Goal: Task Accomplishment & Management: Use online tool/utility

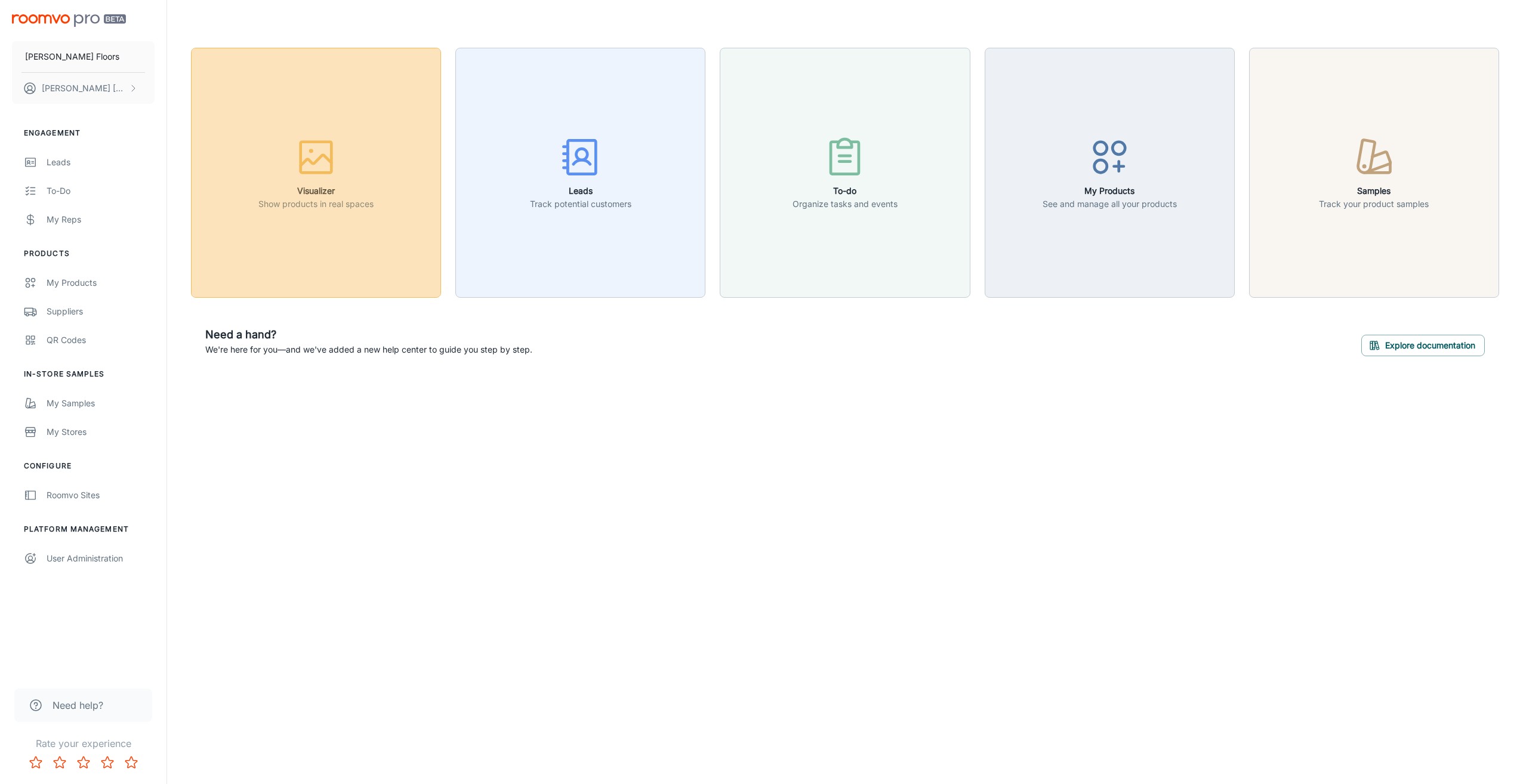
click at [236, 244] on button "Visualizer Show products in real spaces" at bounding box center [316, 173] width 250 height 250
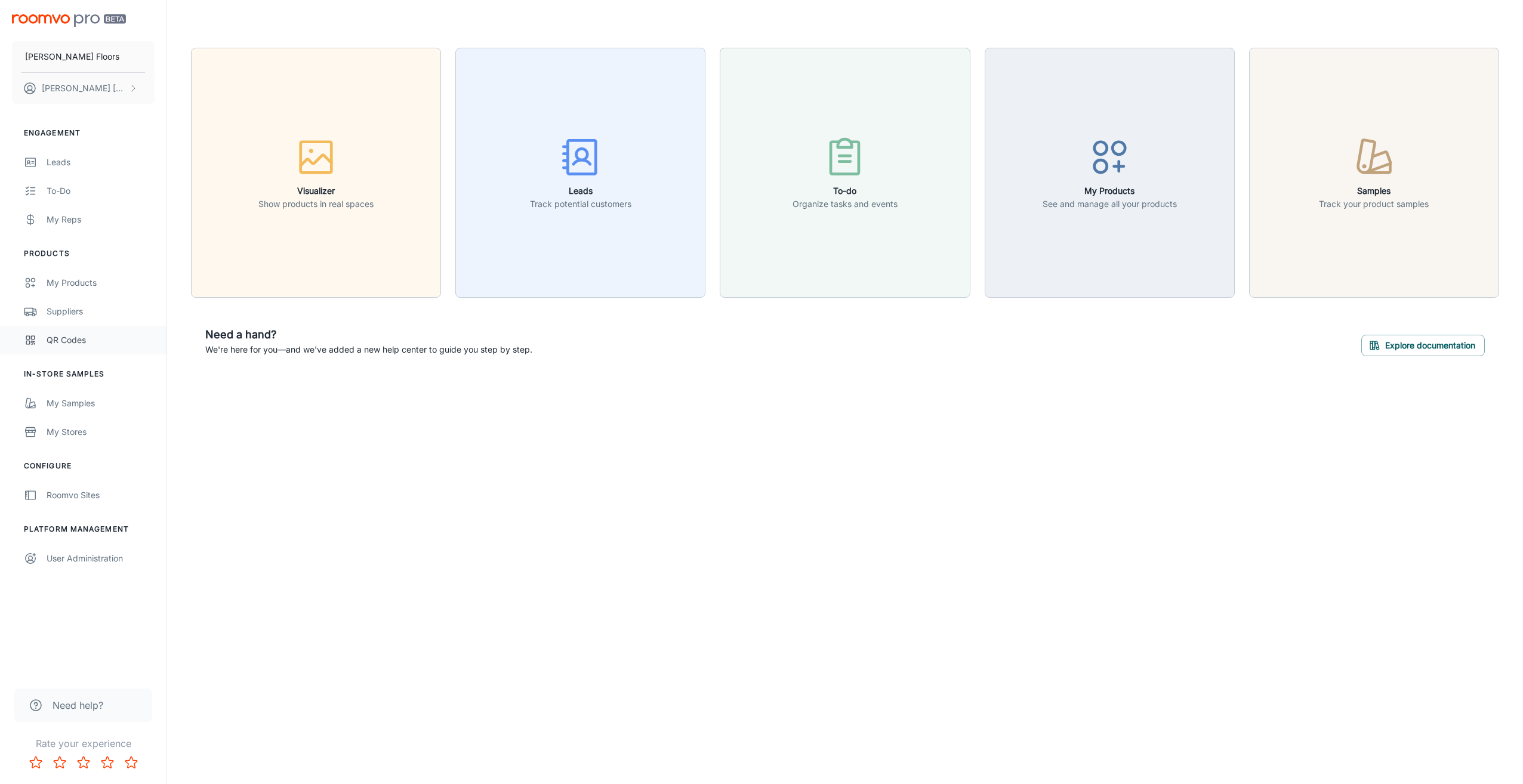
click at [80, 340] on div "QR Codes" at bounding box center [100, 339] width 108 height 13
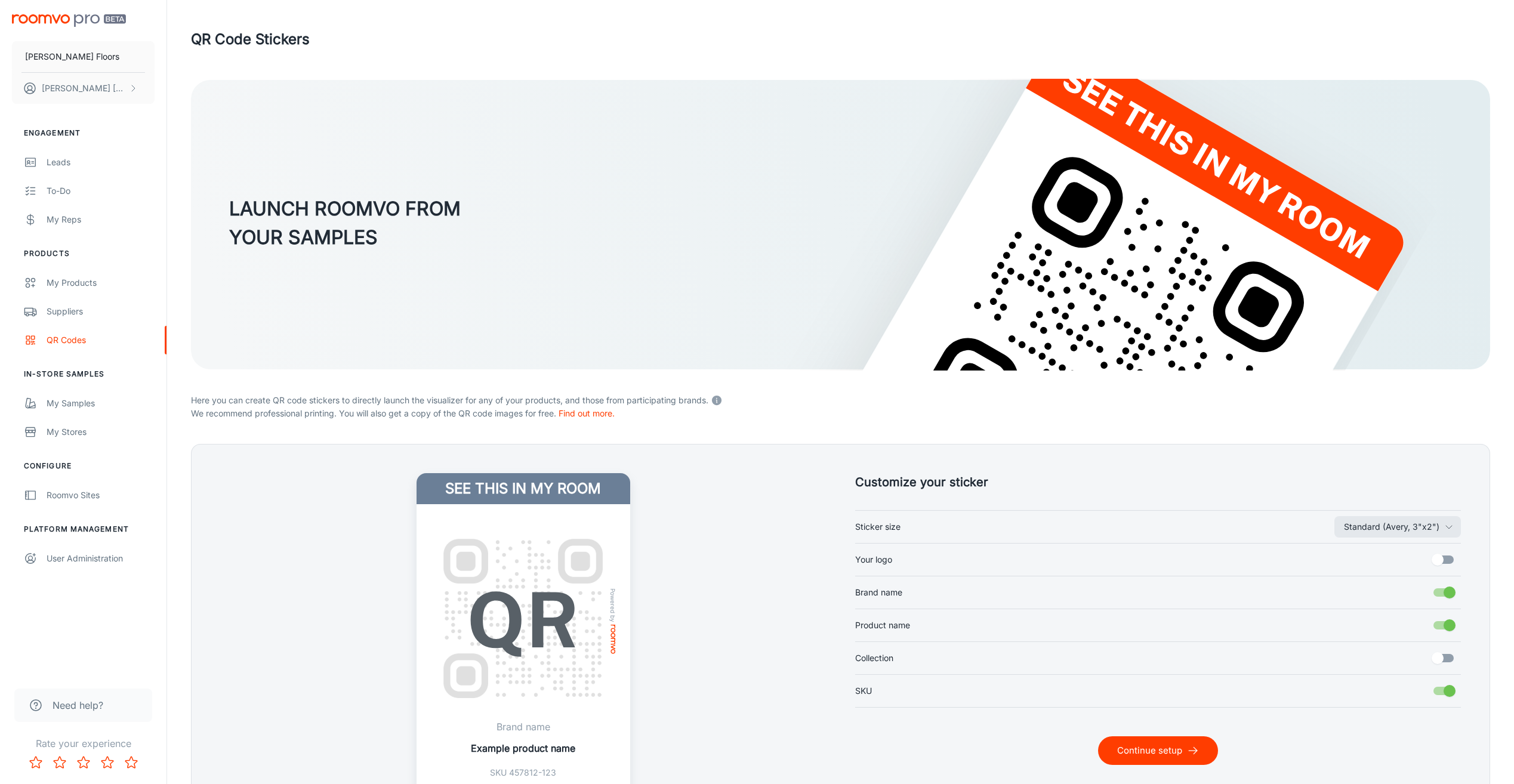
click at [1079, 554] on label "Your logo" at bounding box center [1158, 560] width 606 height 23
click at [1403, 554] on input "Your logo" at bounding box center [1437, 560] width 68 height 23
checkbox input "true"
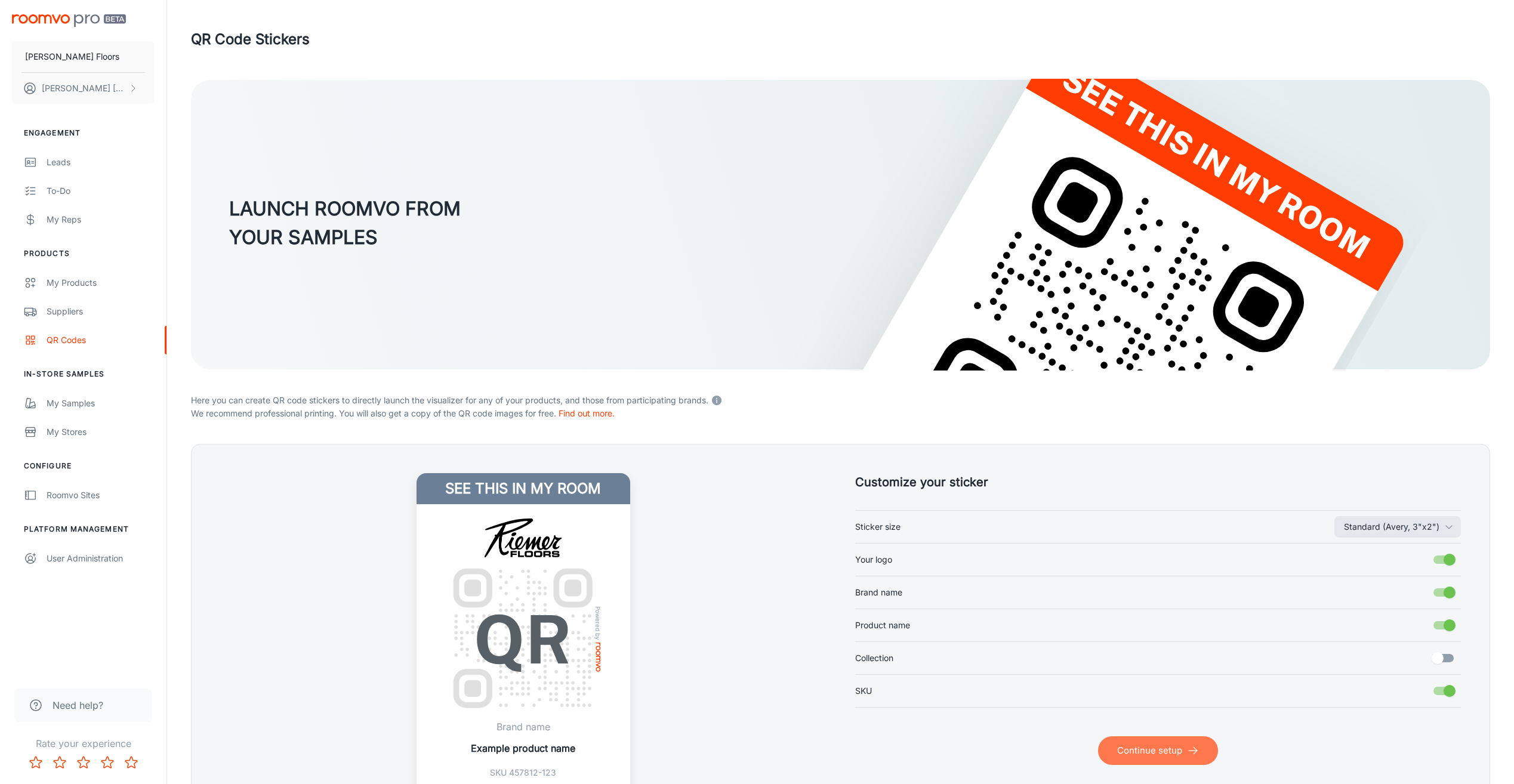
click at [1140, 754] on button "Continue setup" at bounding box center [1158, 751] width 120 height 29
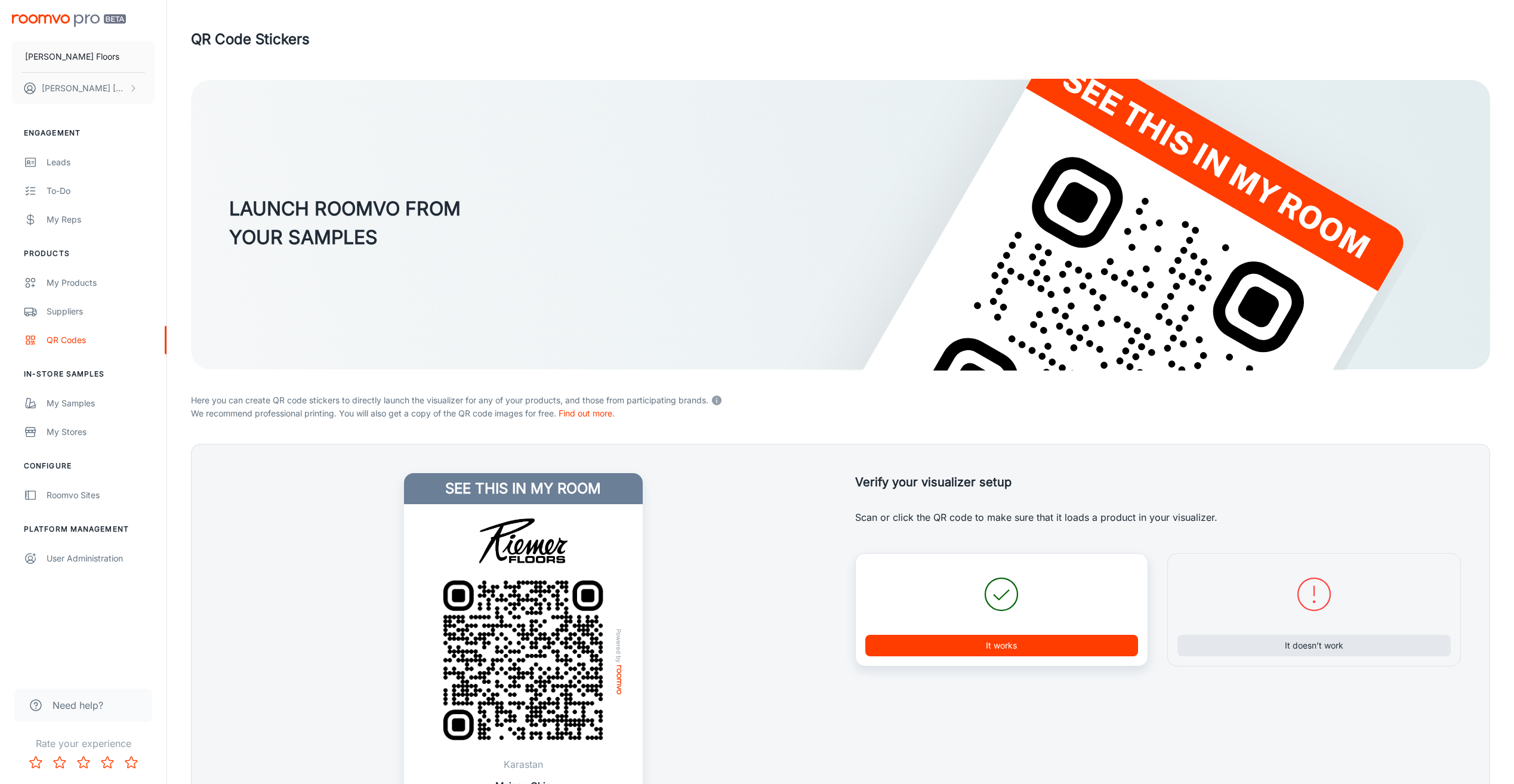
click at [953, 635] on button "It works" at bounding box center [1002, 645] width 274 height 21
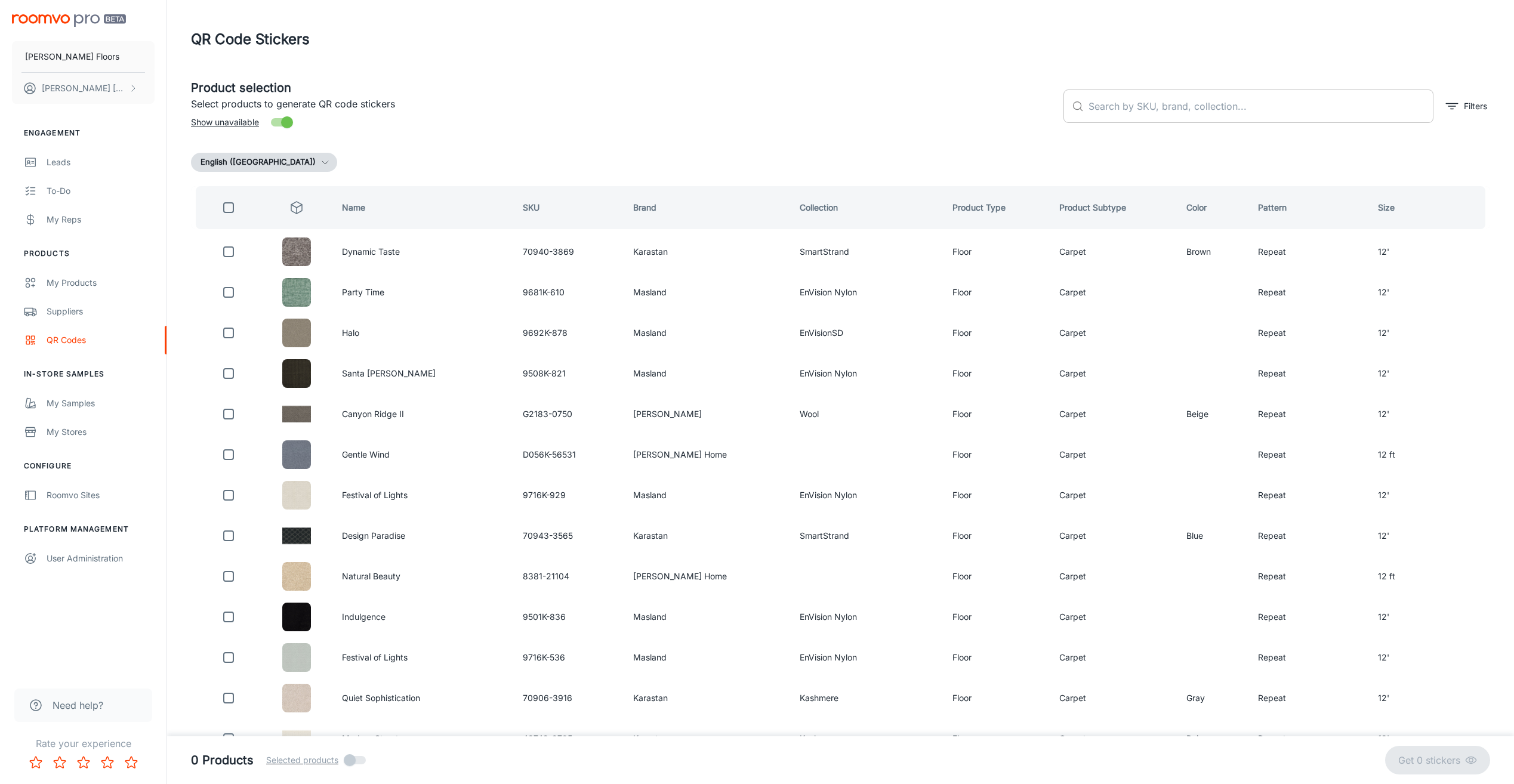
click at [1104, 108] on input "text" at bounding box center [1260, 106] width 345 height 33
type input "fond memoir"
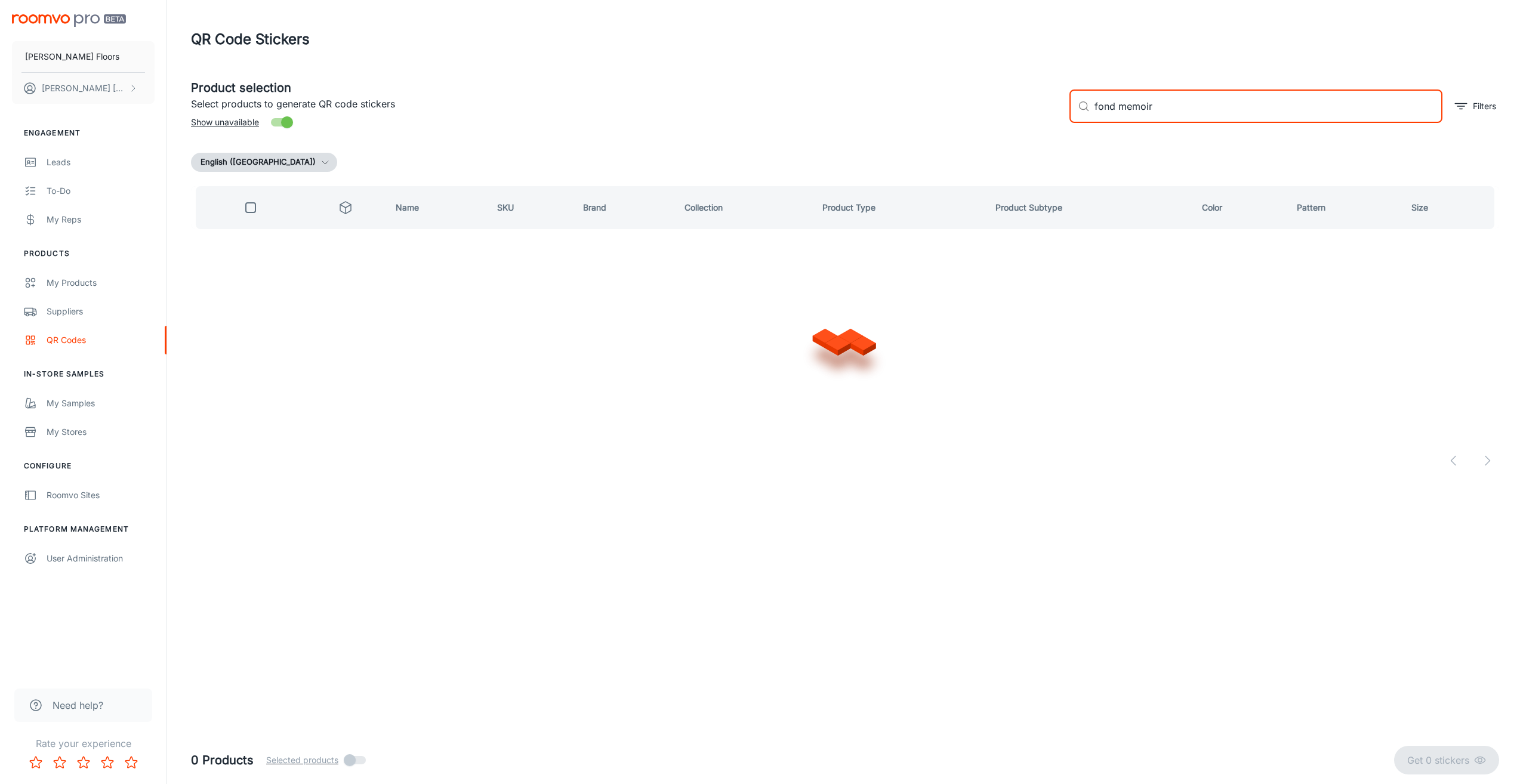
checkbox input "true"
drag, startPoint x: 1161, startPoint y: 111, endPoint x: 1080, endPoint y: 116, distance: 81.2
click at [1077, 116] on div "​ fond memoir ​" at bounding box center [1256, 106] width 373 height 33
